Goal: Register for event/course

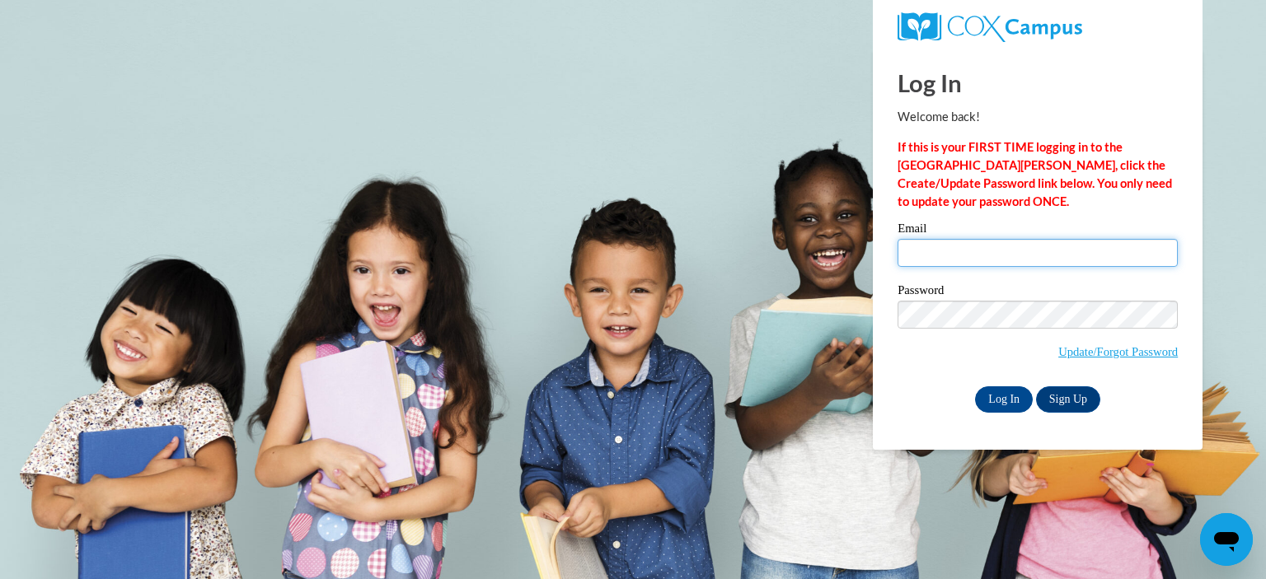
type input "areddin@fannin.k12.ga.us"
click at [992, 251] on input "areddin@fannin.k12.ga.us" at bounding box center [1037, 253] width 280 height 28
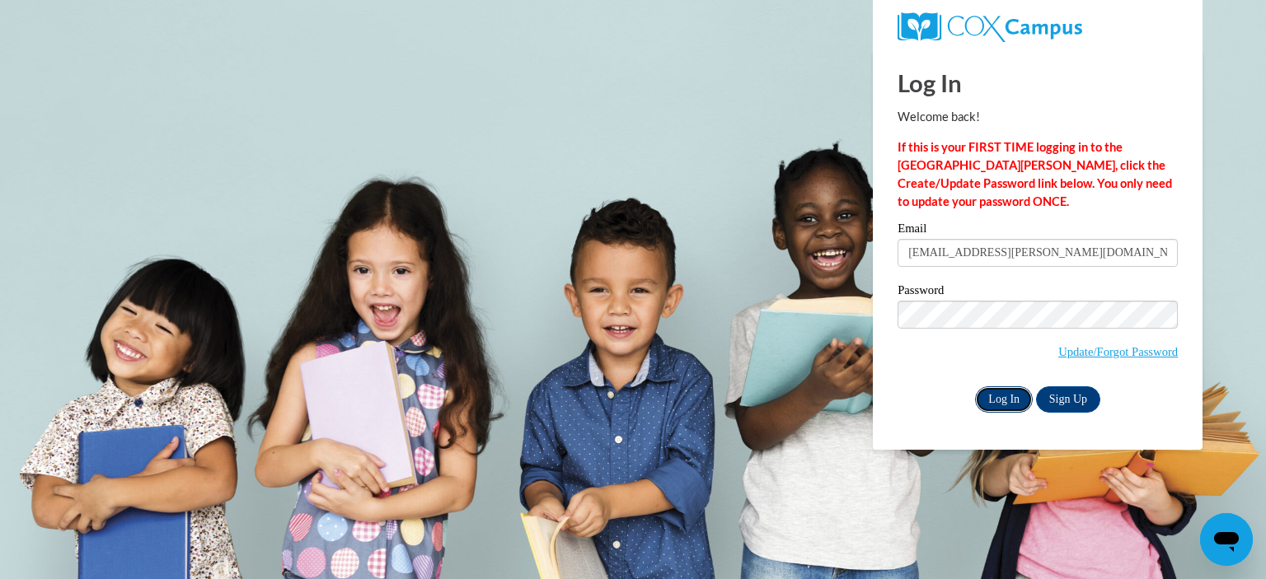
click at [1004, 396] on input "Log In" at bounding box center [1004, 399] width 58 height 26
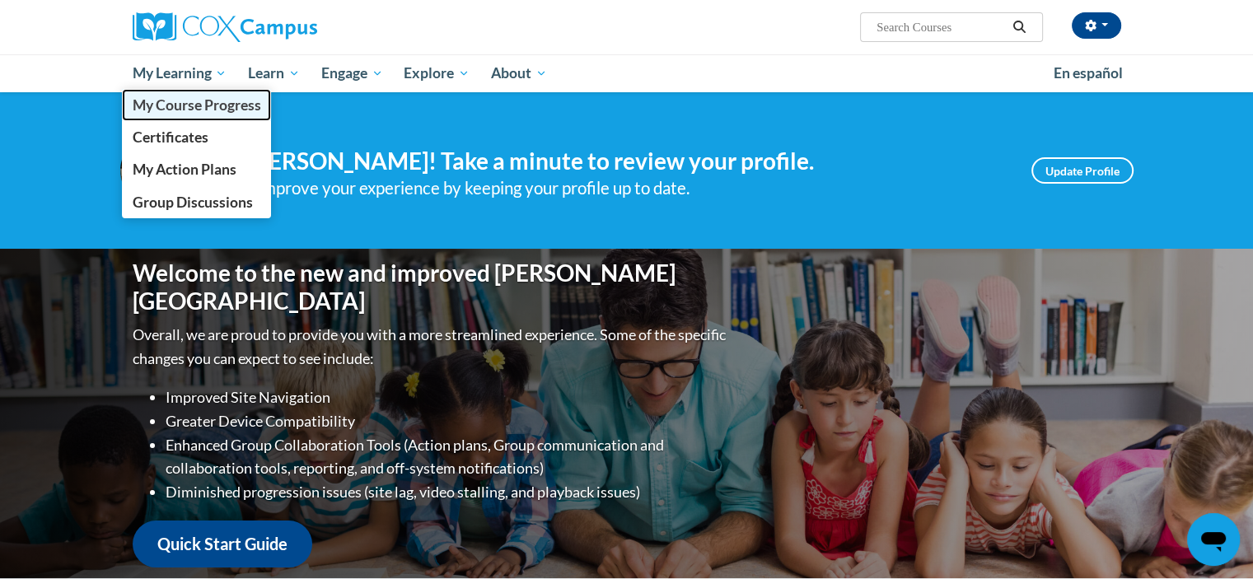
click at [184, 106] on span "My Course Progress" at bounding box center [196, 104] width 129 height 17
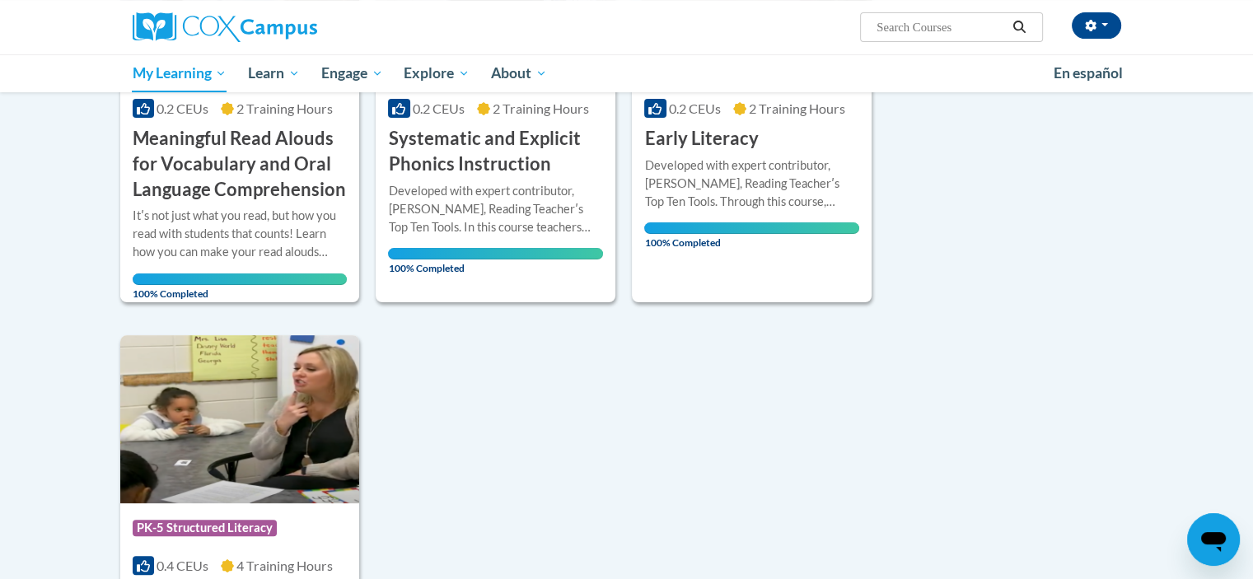
scroll to position [247, 0]
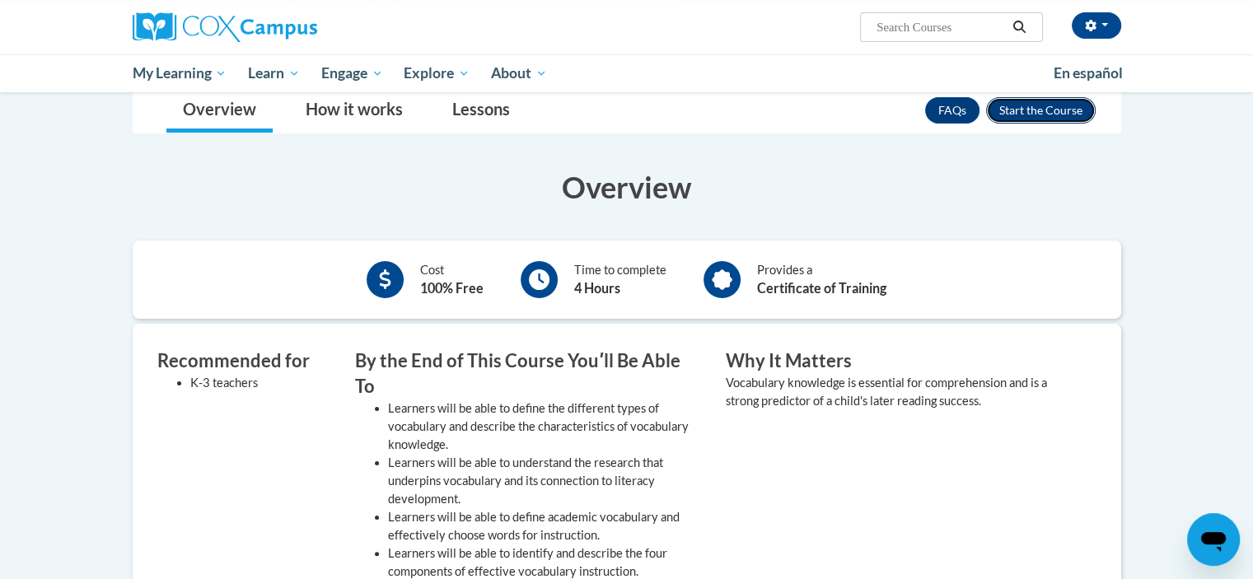
click at [1035, 105] on button "Enroll" at bounding box center [1041, 110] width 110 height 26
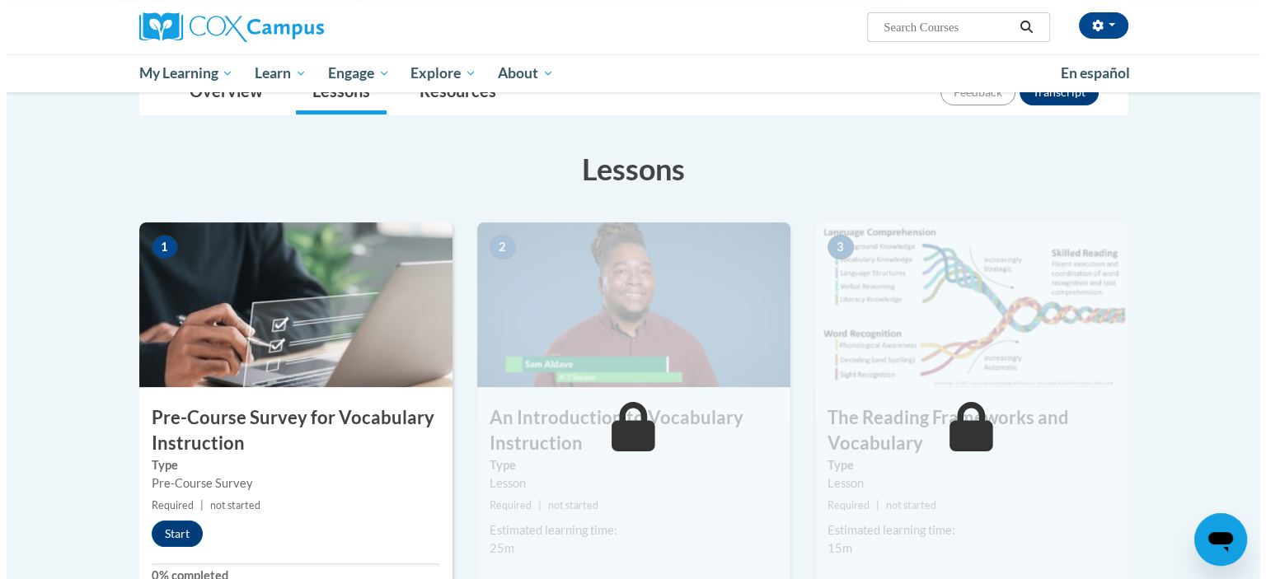
scroll to position [330, 0]
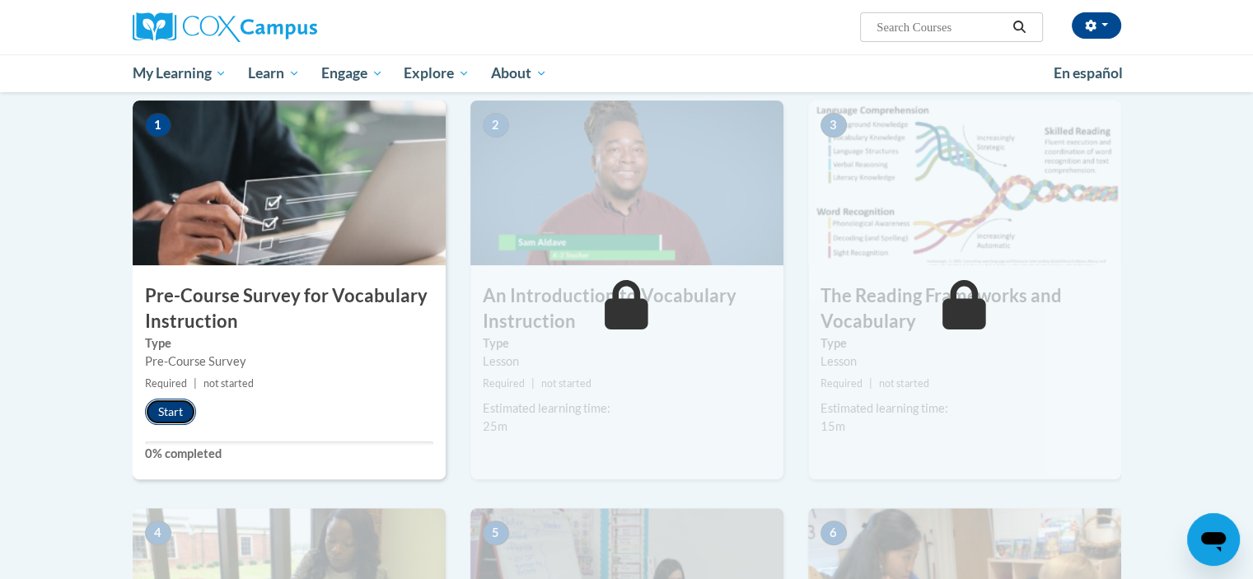
click at [166, 414] on button "Start" at bounding box center [170, 412] width 51 height 26
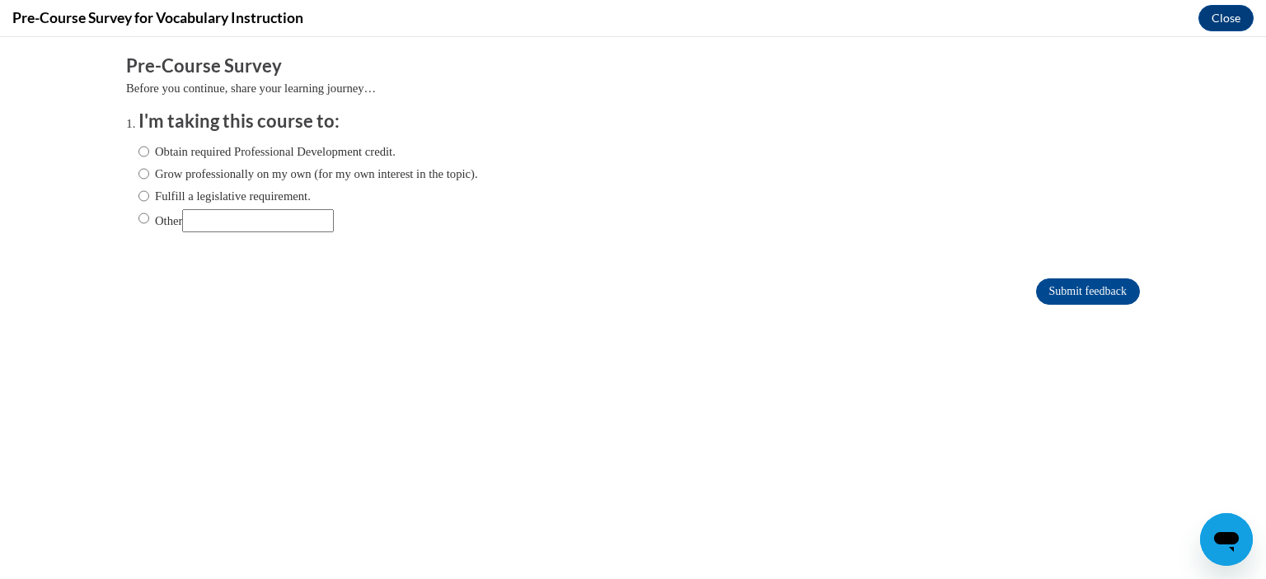
scroll to position [0, 0]
click at [227, 222] on input "Other" at bounding box center [258, 220] width 152 height 23
click at [138, 213] on input "Other" at bounding box center [143, 218] width 11 height 18
radio input "true"
click at [256, 220] on input "Other" at bounding box center [258, 220] width 152 height 23
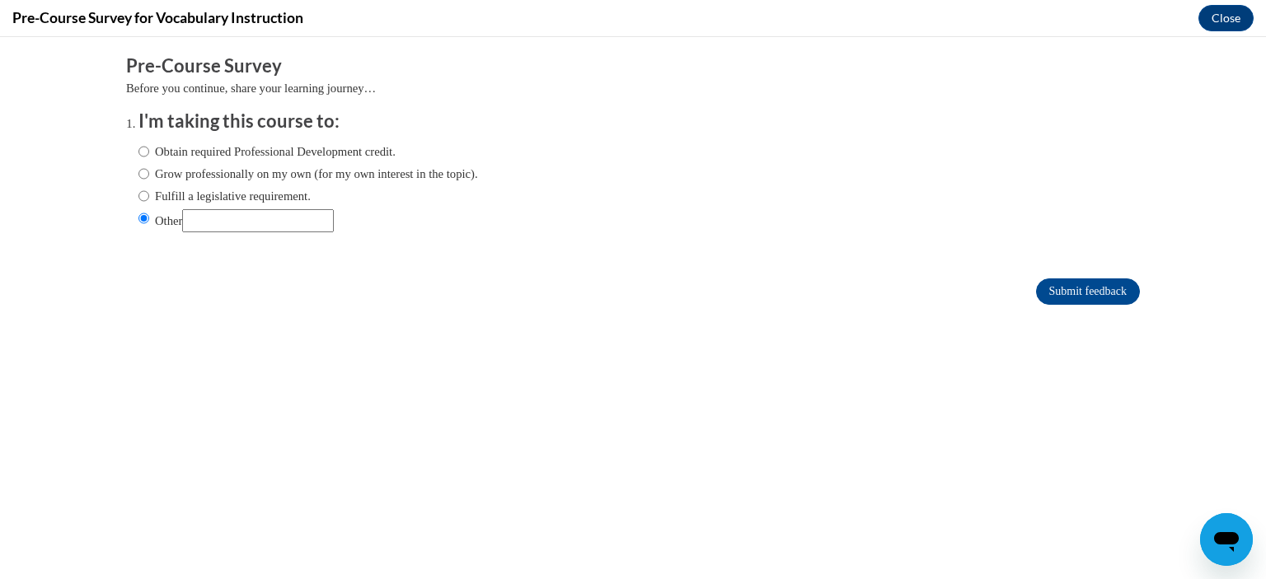
type input "through RESA as part of my certificate"
click at [1088, 294] on input "Submit feedback" at bounding box center [1088, 292] width 104 height 26
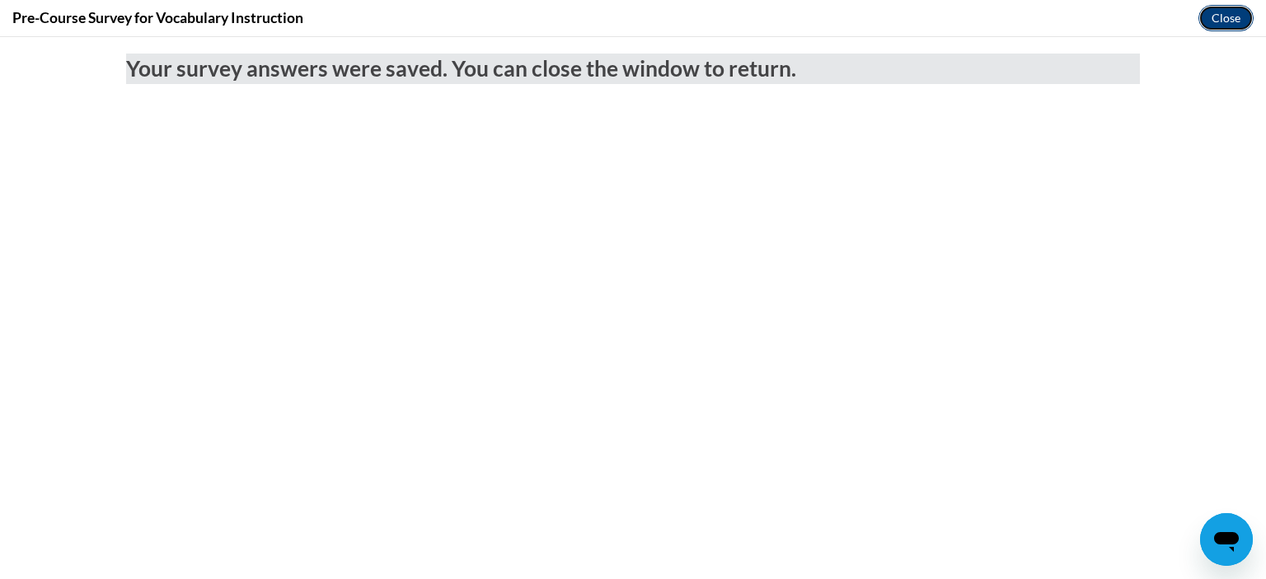
click at [1213, 15] on button "Close" at bounding box center [1225, 18] width 55 height 26
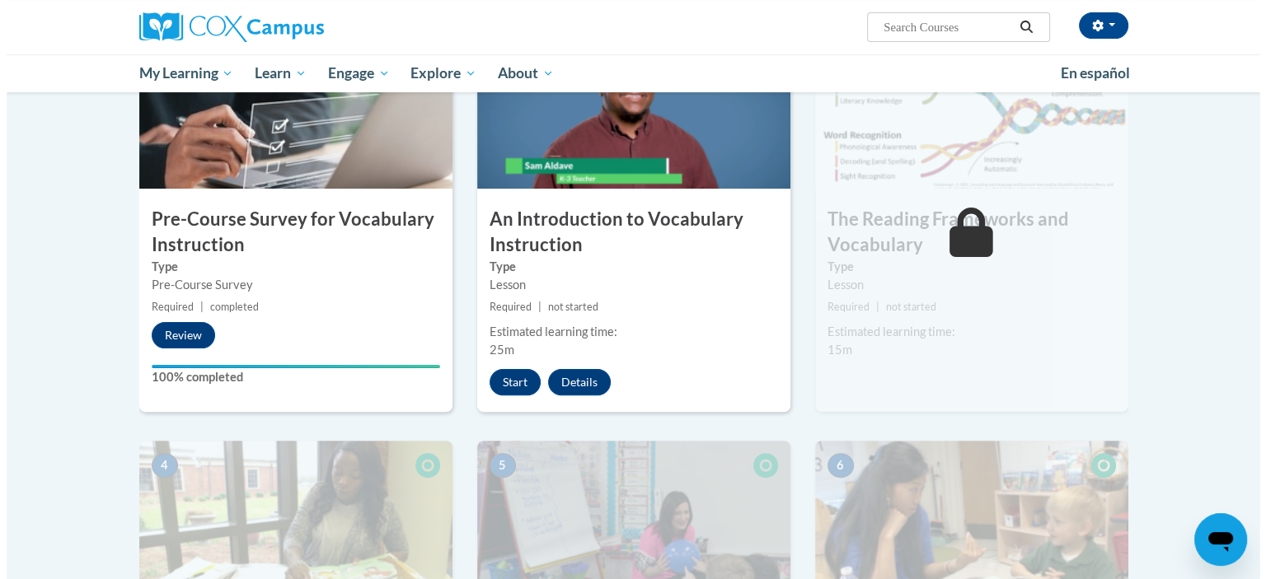
scroll to position [420, 0]
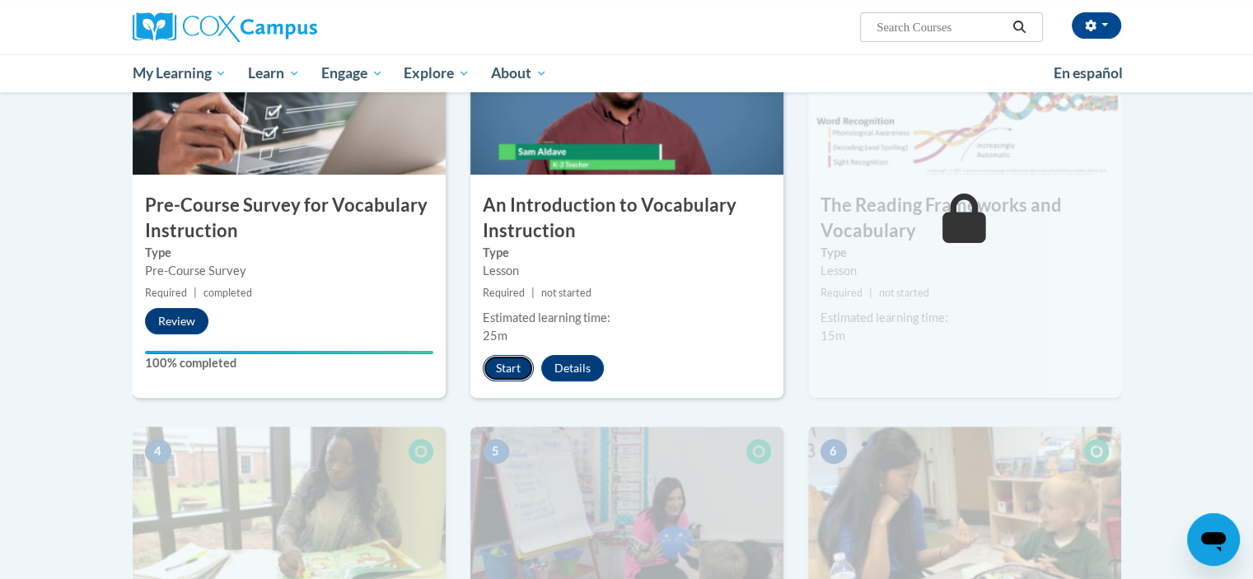
click at [503, 366] on button "Start" at bounding box center [508, 368] width 51 height 26
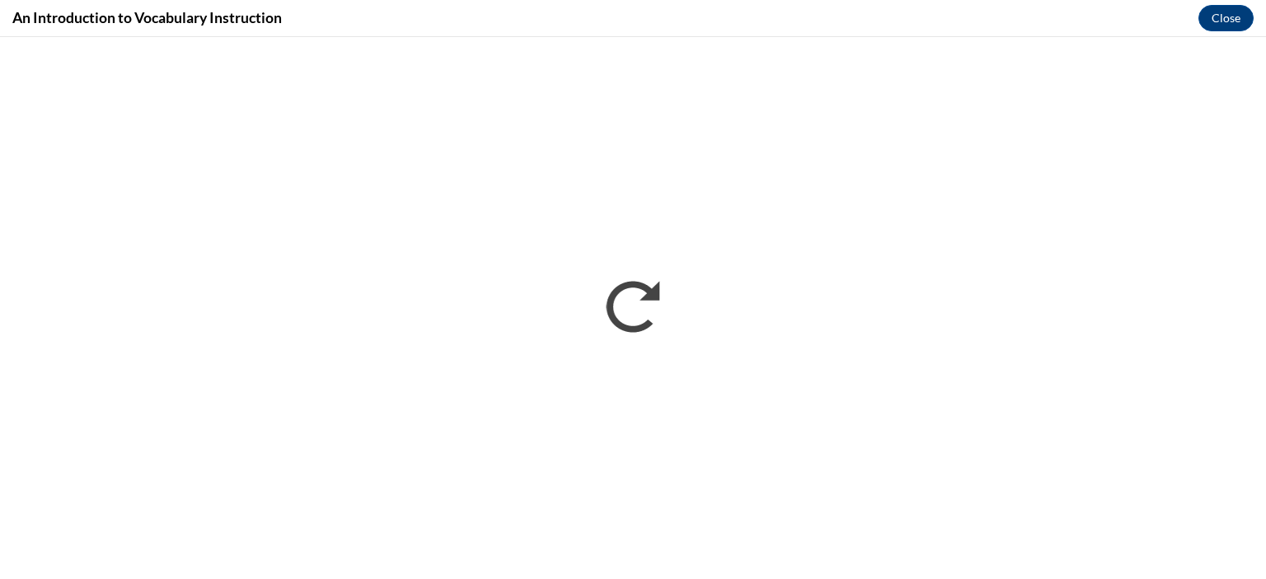
scroll to position [0, 0]
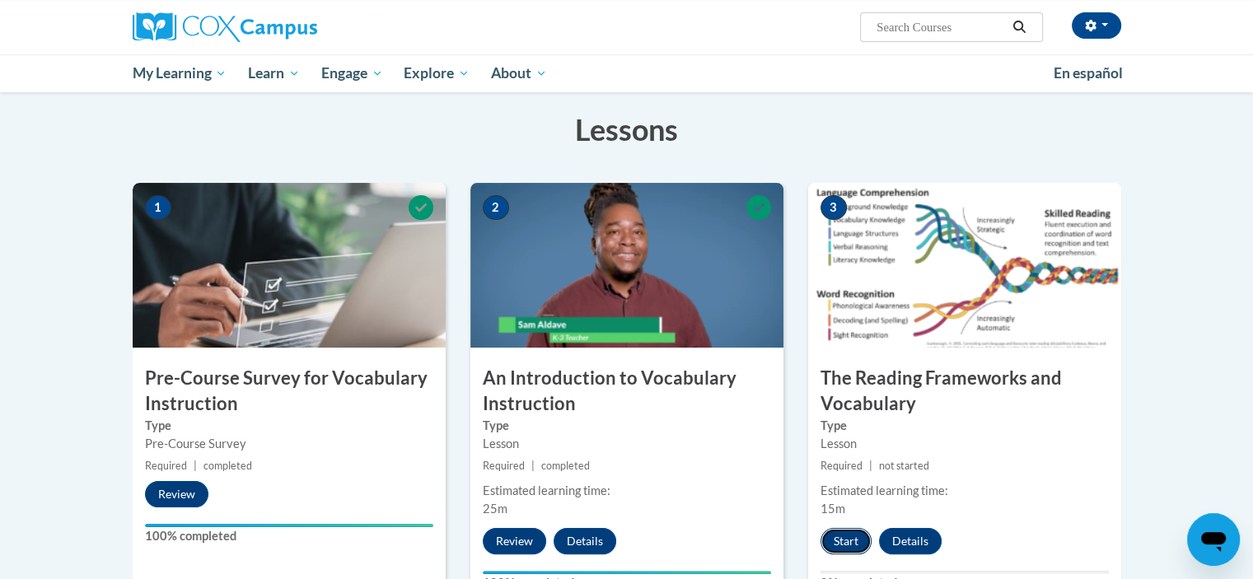
click at [849, 534] on button "Start" at bounding box center [846, 541] width 51 height 26
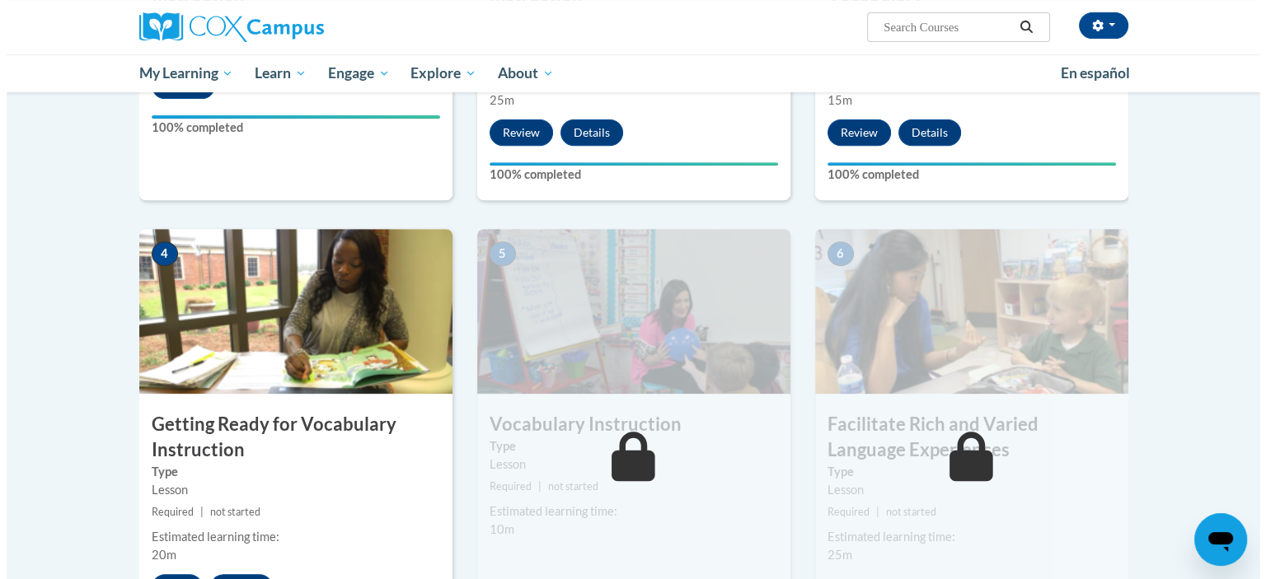
scroll to position [751, 0]
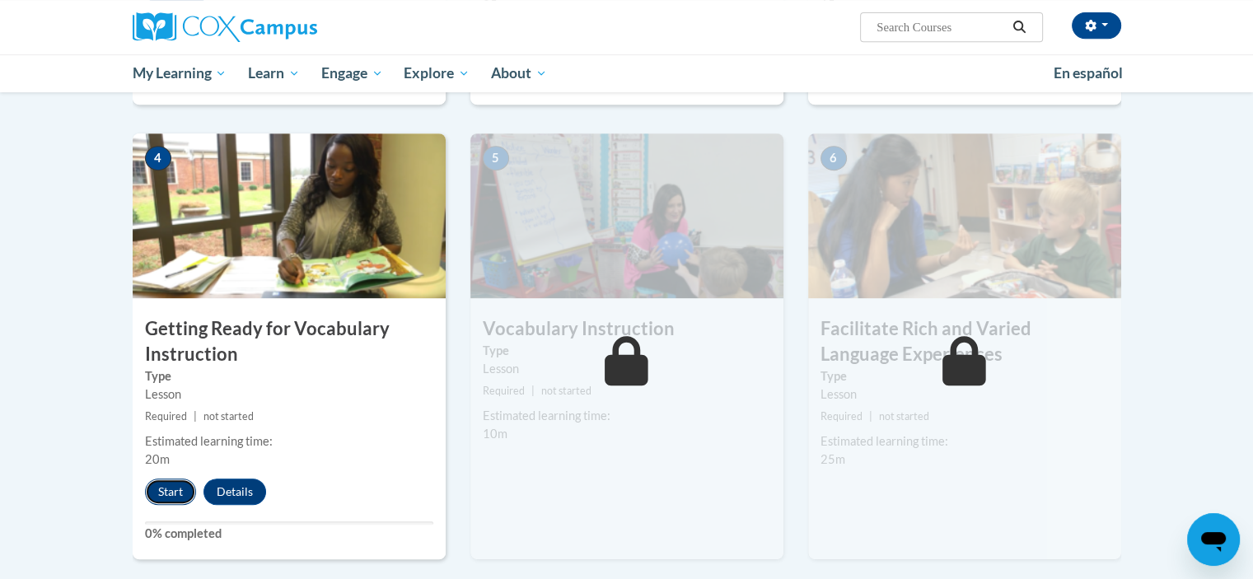
click at [170, 490] on button "Start" at bounding box center [170, 492] width 51 height 26
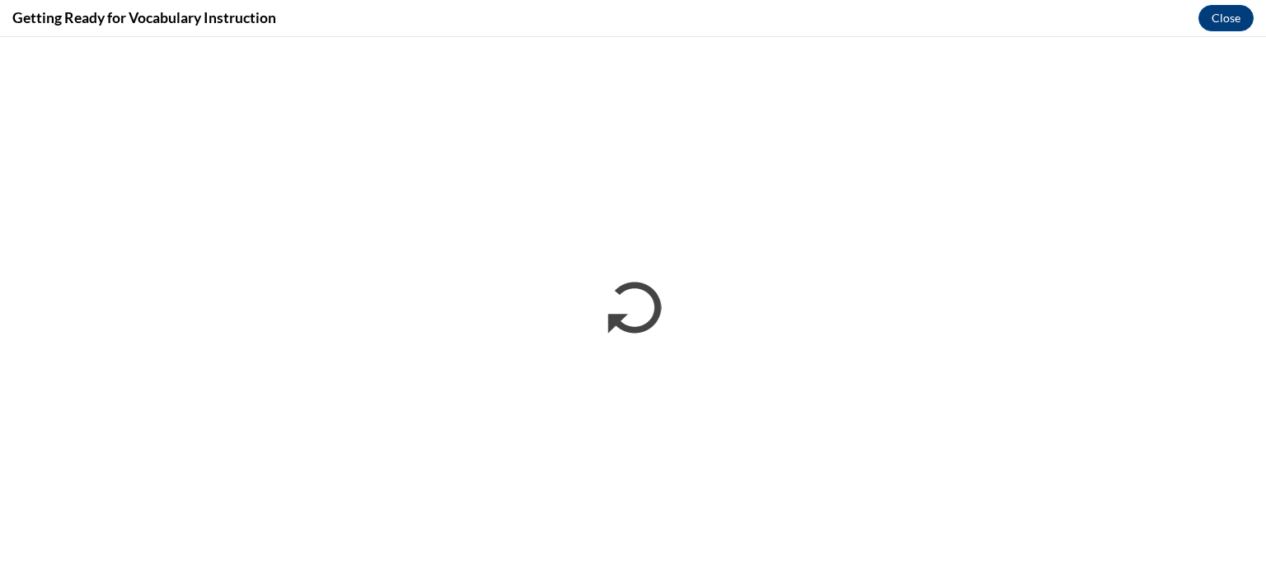
scroll to position [0, 0]
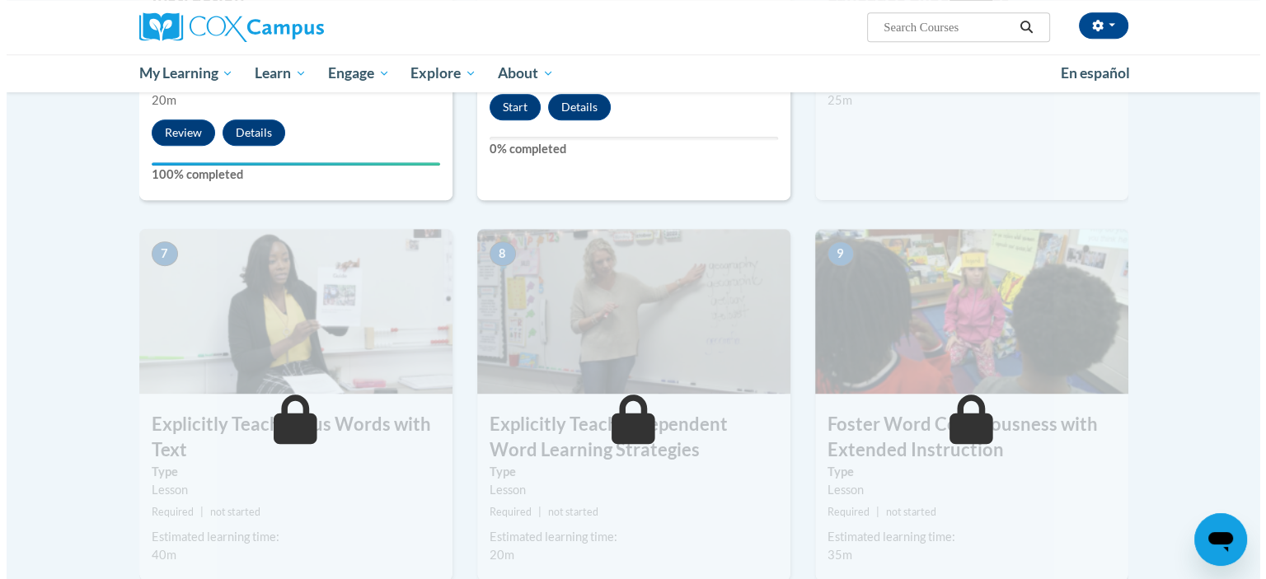
scroll to position [906, 0]
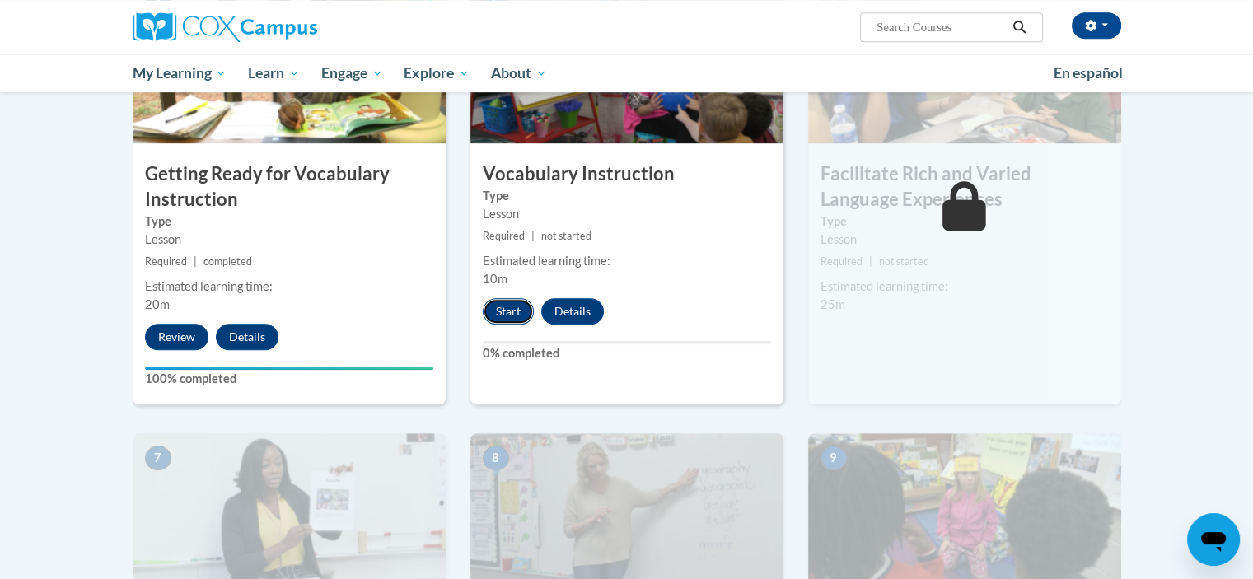
click at [508, 309] on button "Start" at bounding box center [508, 311] width 51 height 26
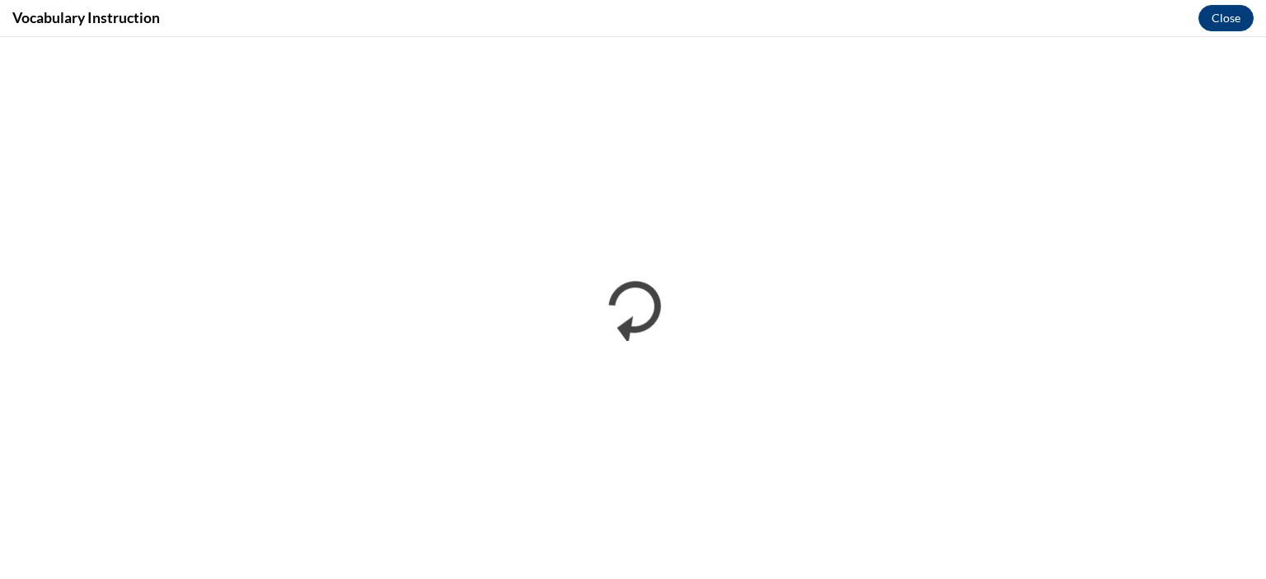
scroll to position [0, 0]
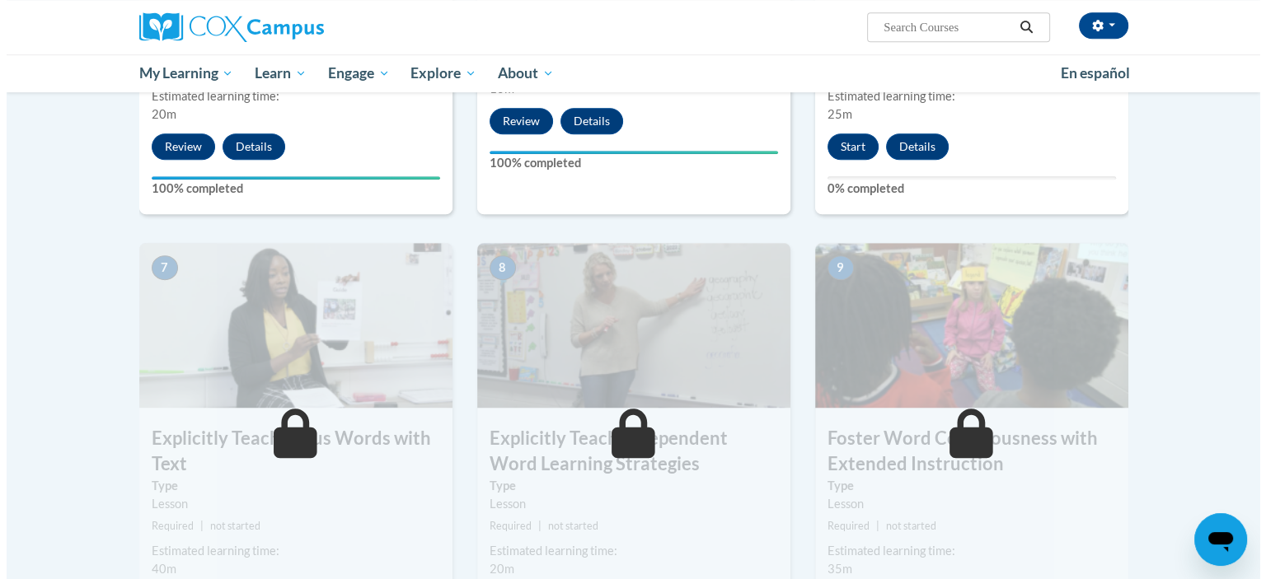
scroll to position [1071, 0]
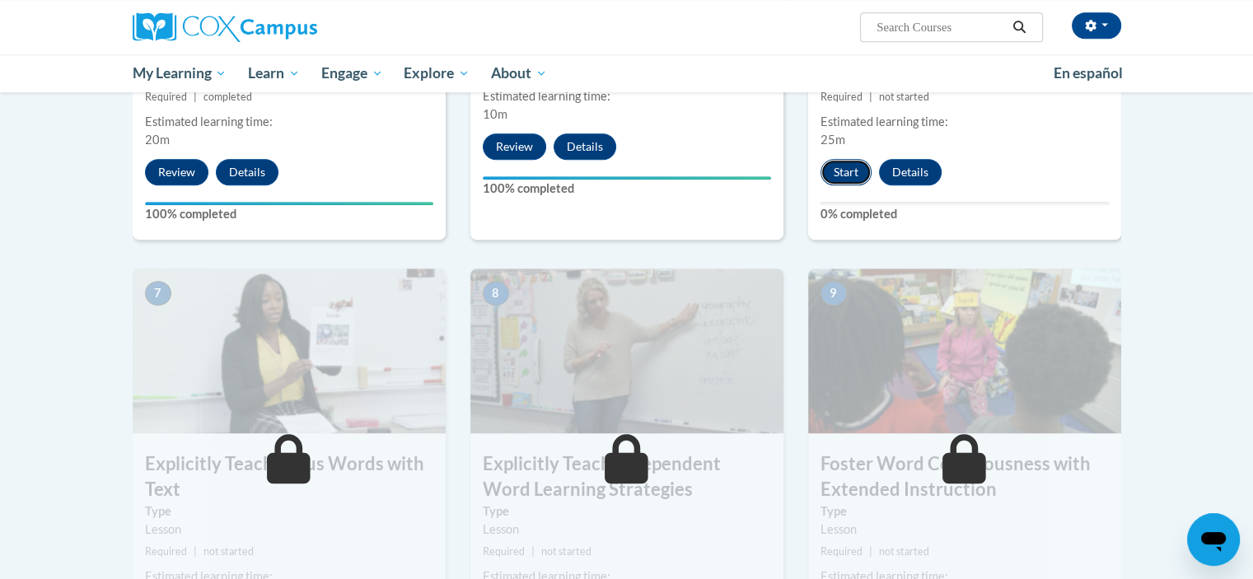
click at [831, 174] on button "Start" at bounding box center [846, 172] width 51 height 26
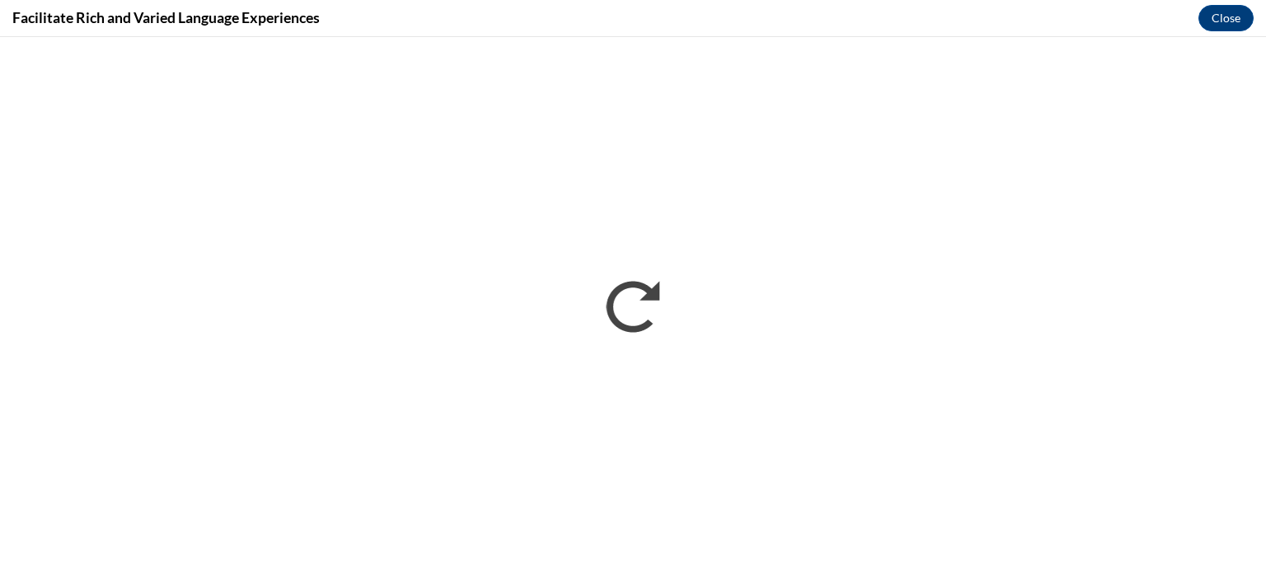
scroll to position [0, 0]
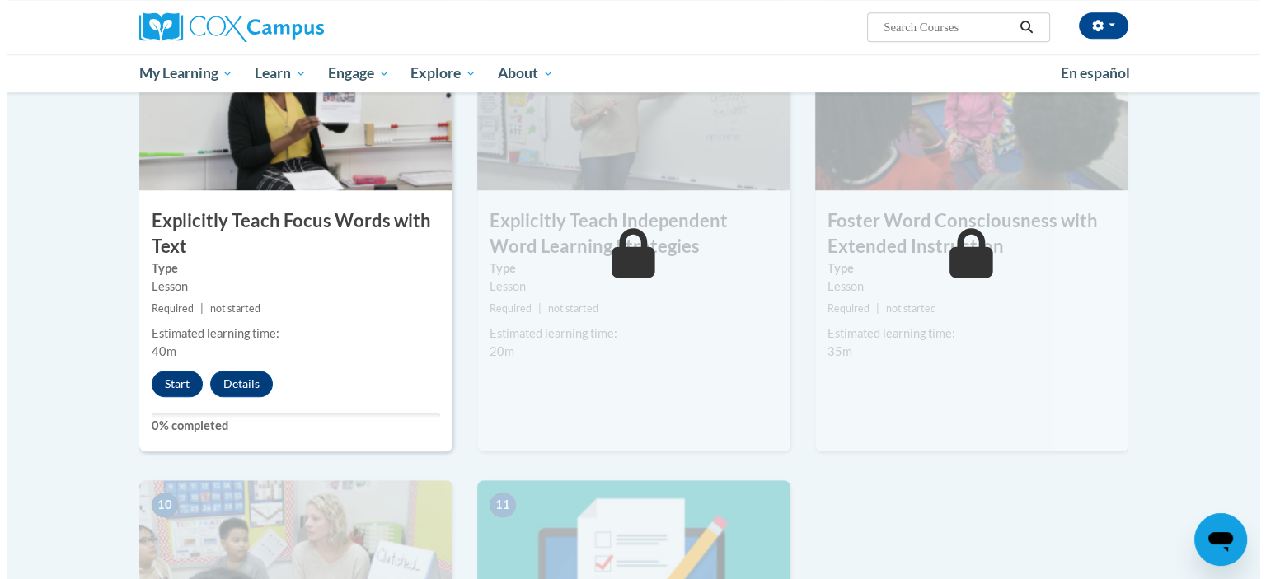
scroll to position [1355, 0]
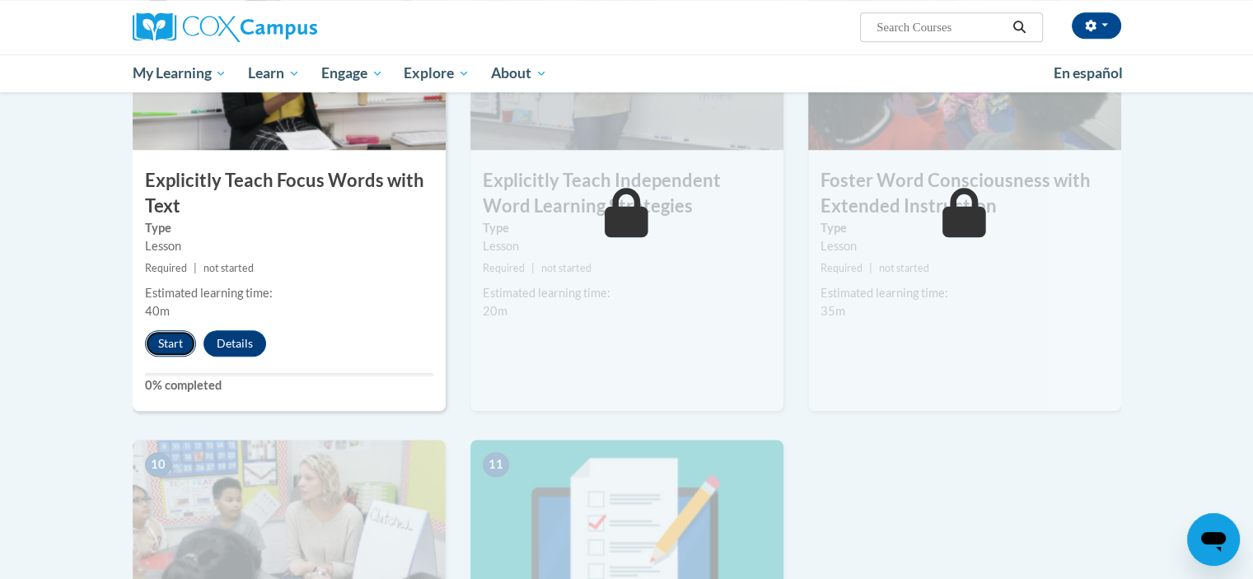
click at [161, 341] on button "Start" at bounding box center [170, 343] width 51 height 26
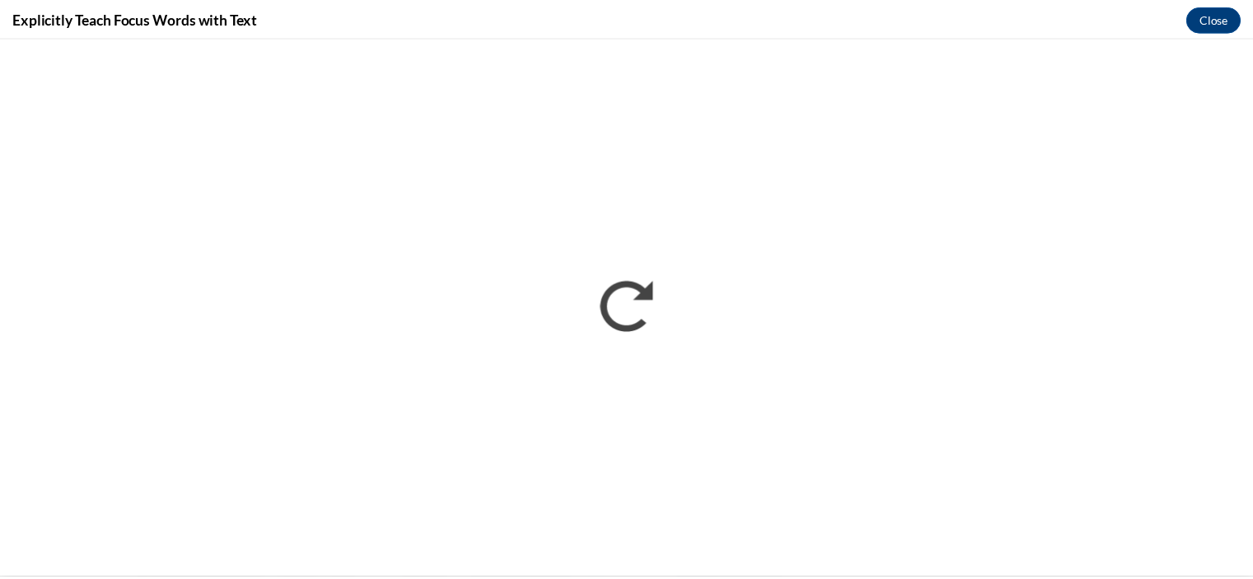
scroll to position [0, 0]
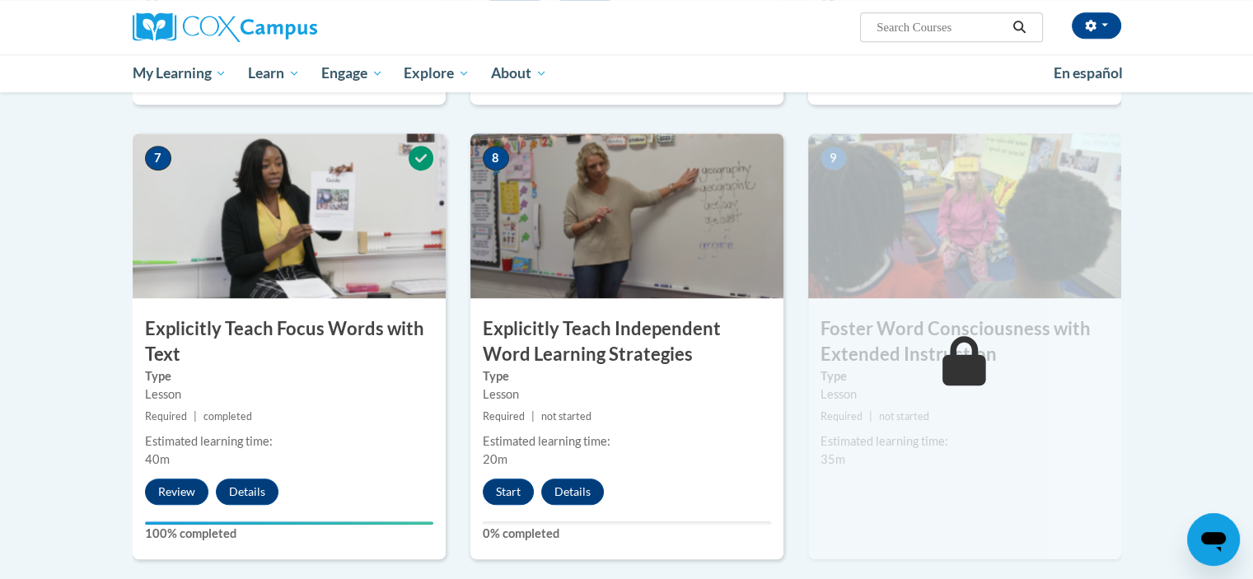
scroll to position [1236, 0]
